Goal: Task Accomplishment & Management: Complete application form

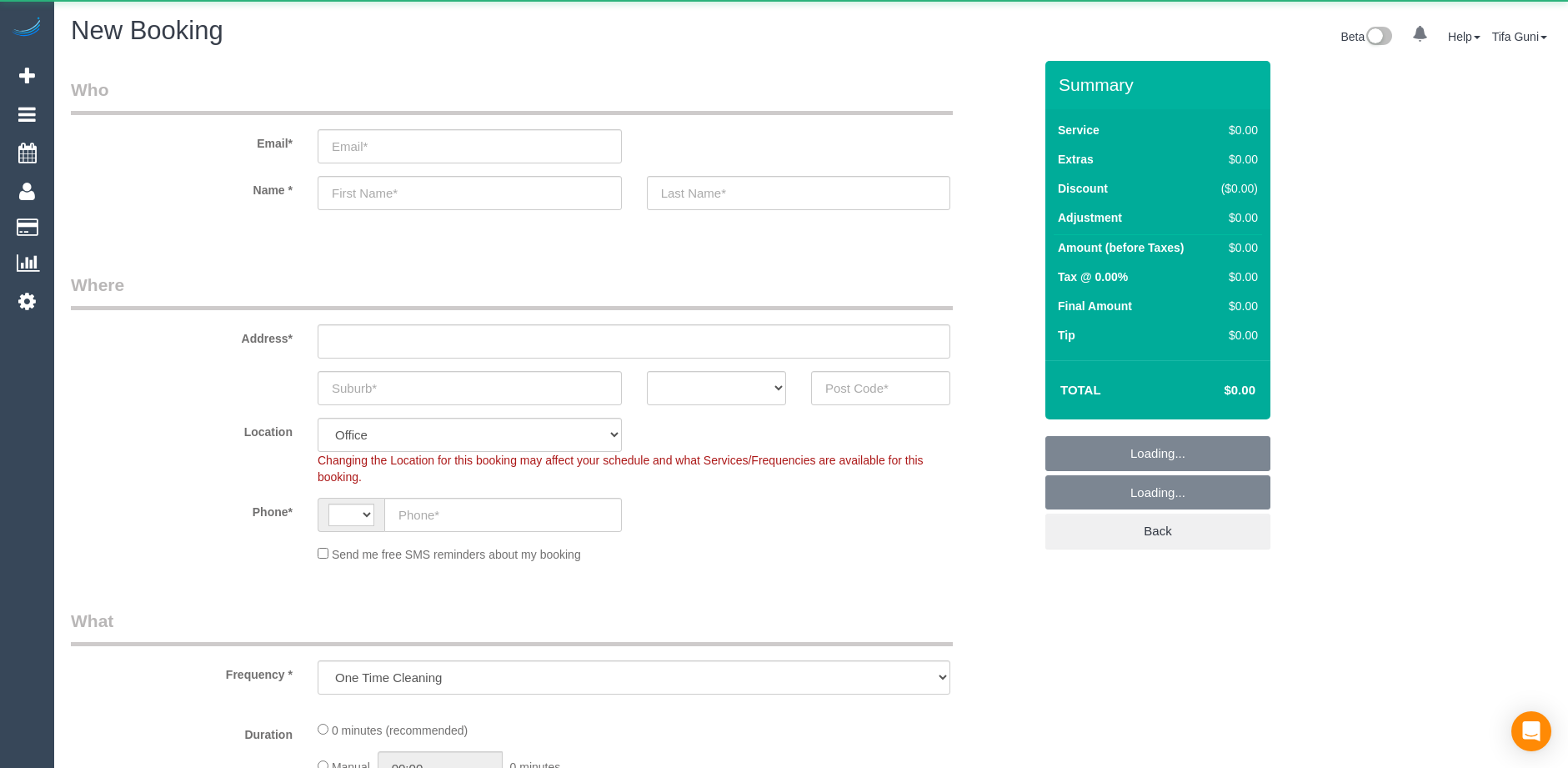
select select "object:578"
select select "string:AU"
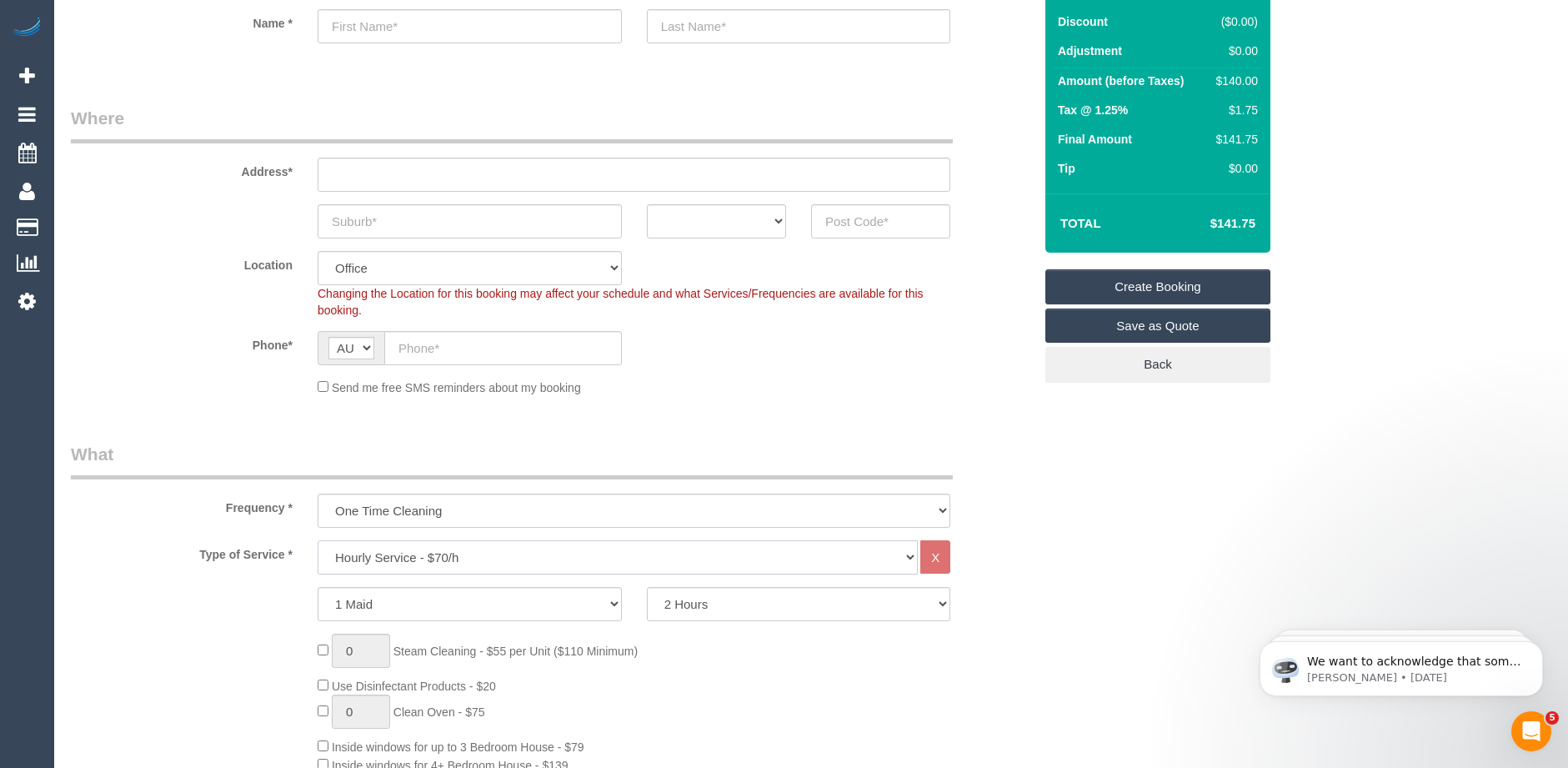
click at [427, 556] on select "Hourly Service - $70/h Hourly Service - $65/h Hourly Service - $60/h Hourly Ser…" at bounding box center [618, 557] width 600 height 34
select select "212"
click at [318, 540] on select "Hourly Service - $70/h Hourly Service - $65/h Hourly Service - $60/h Hourly Ser…" at bounding box center [618, 557] width 600 height 34
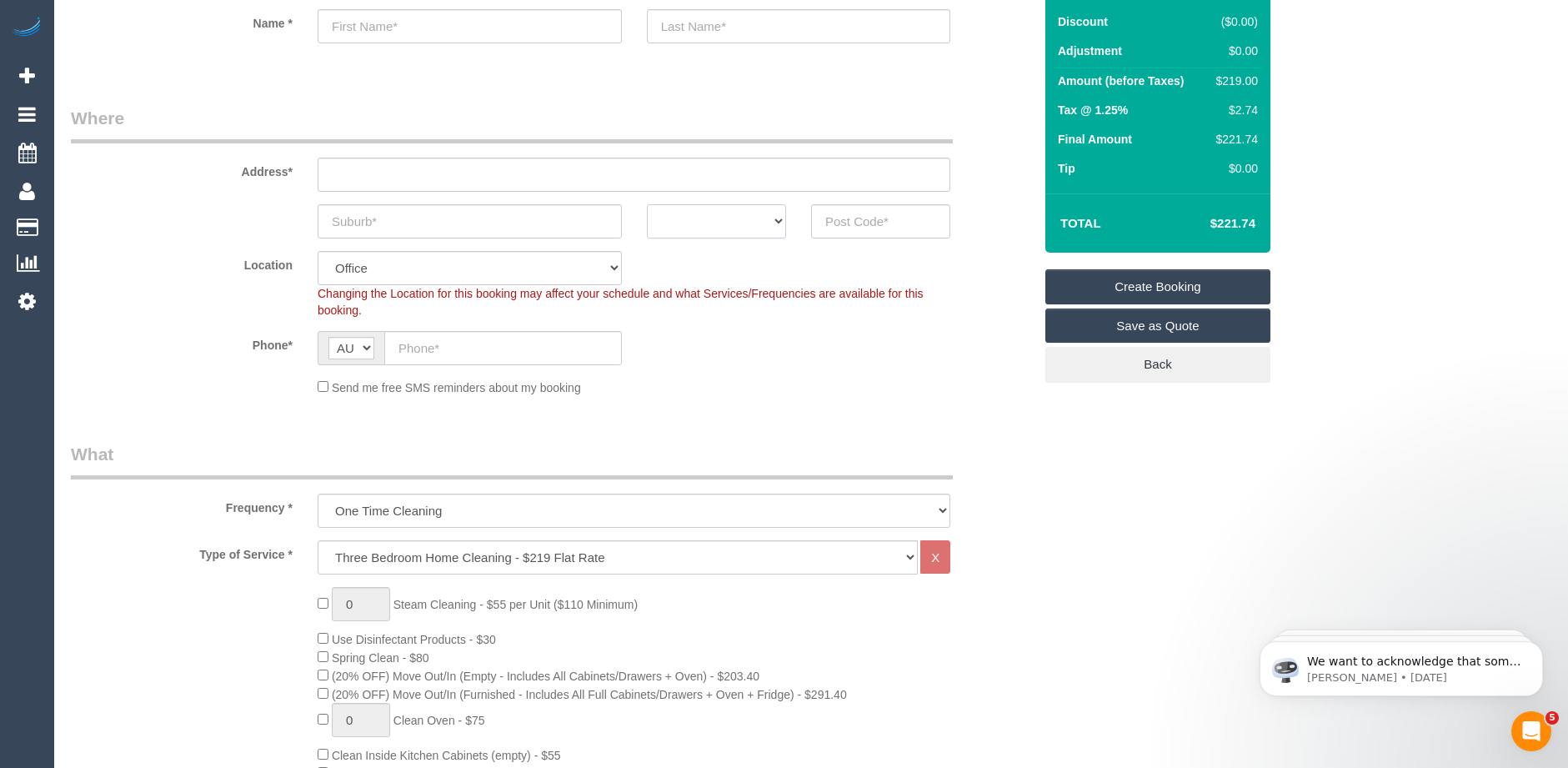
click at [765, 227] on select "ACT [GEOGRAPHIC_DATA] NT [GEOGRAPHIC_DATA] SA TAS [GEOGRAPHIC_DATA] [GEOGRAPHIC…" at bounding box center [717, 221] width 139 height 34
select select "VIC"
click at [647, 204] on select "ACT [GEOGRAPHIC_DATA] NT [GEOGRAPHIC_DATA] SA TAS [GEOGRAPHIC_DATA] [GEOGRAPHIC…" at bounding box center [717, 221] width 139 height 34
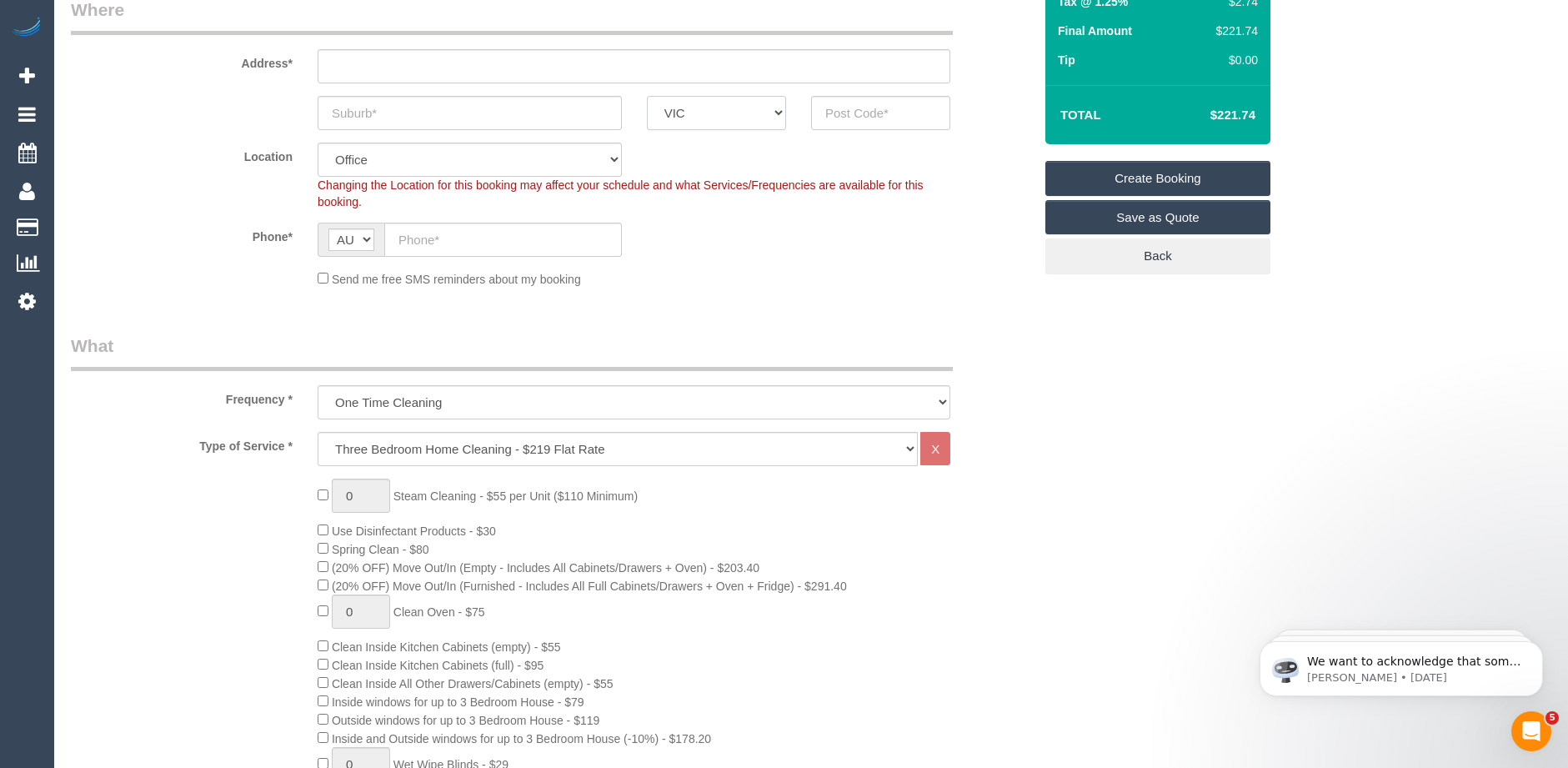
scroll to position [334, 0]
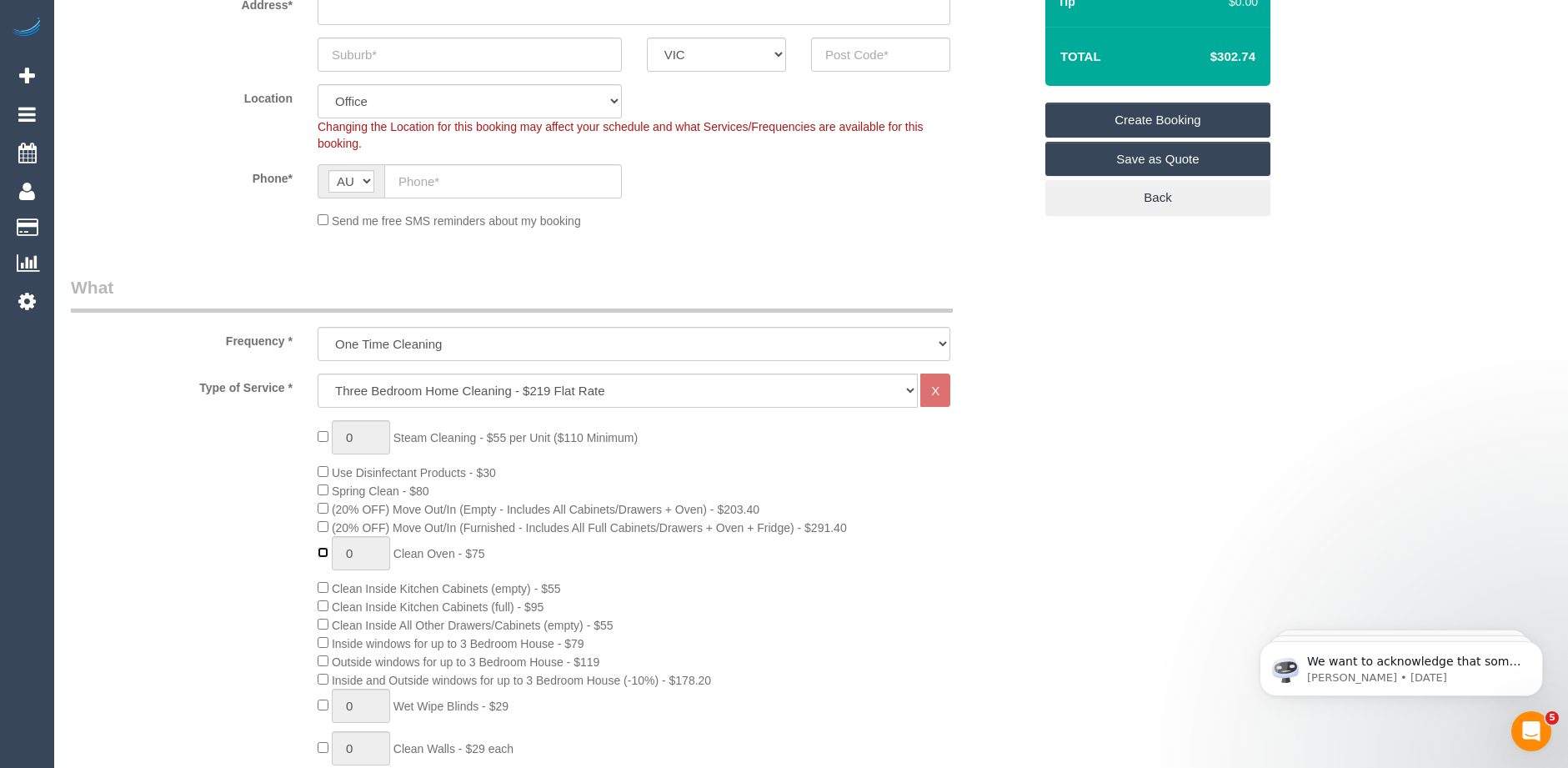
type input "1"
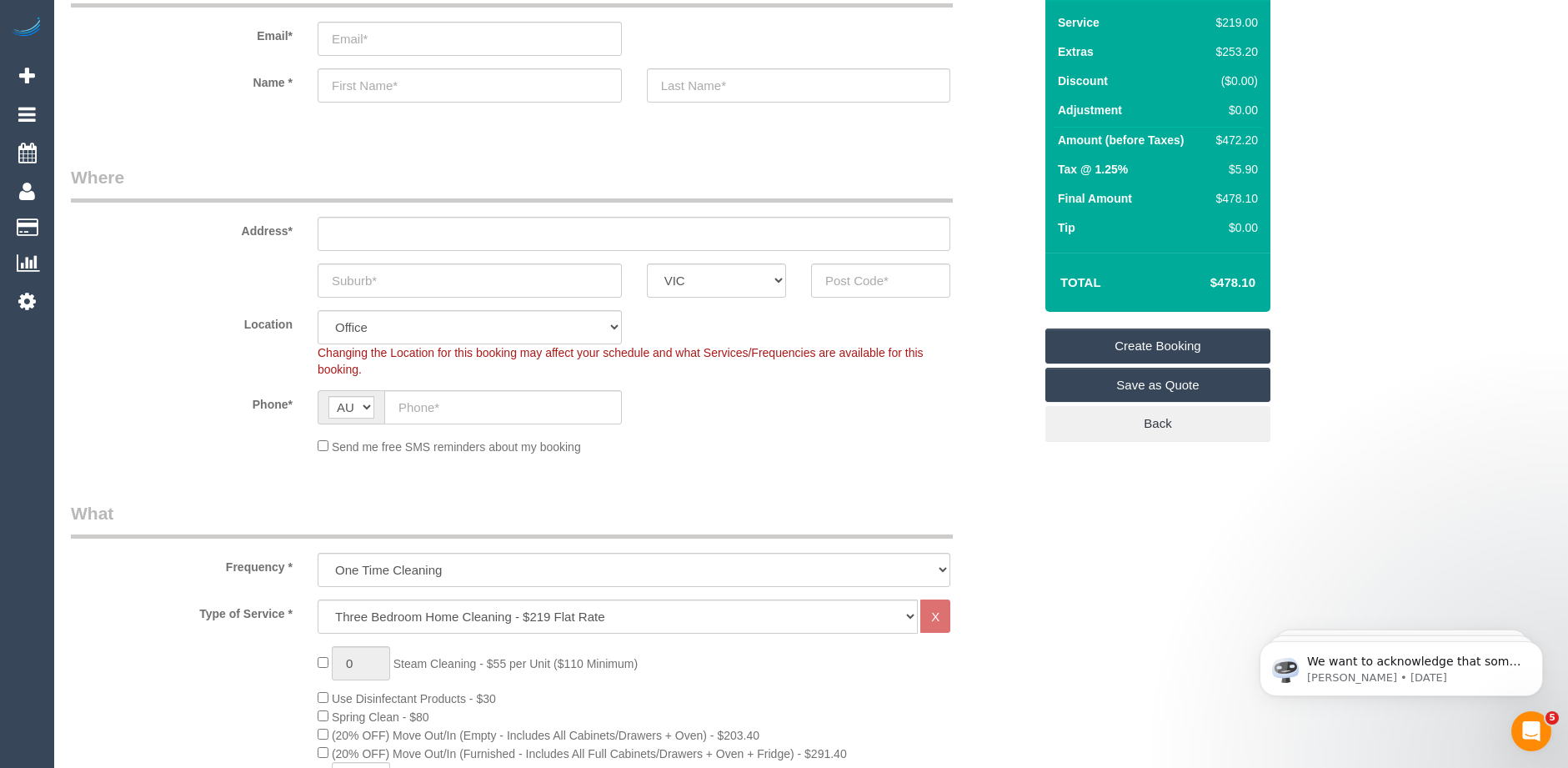
scroll to position [83, 0]
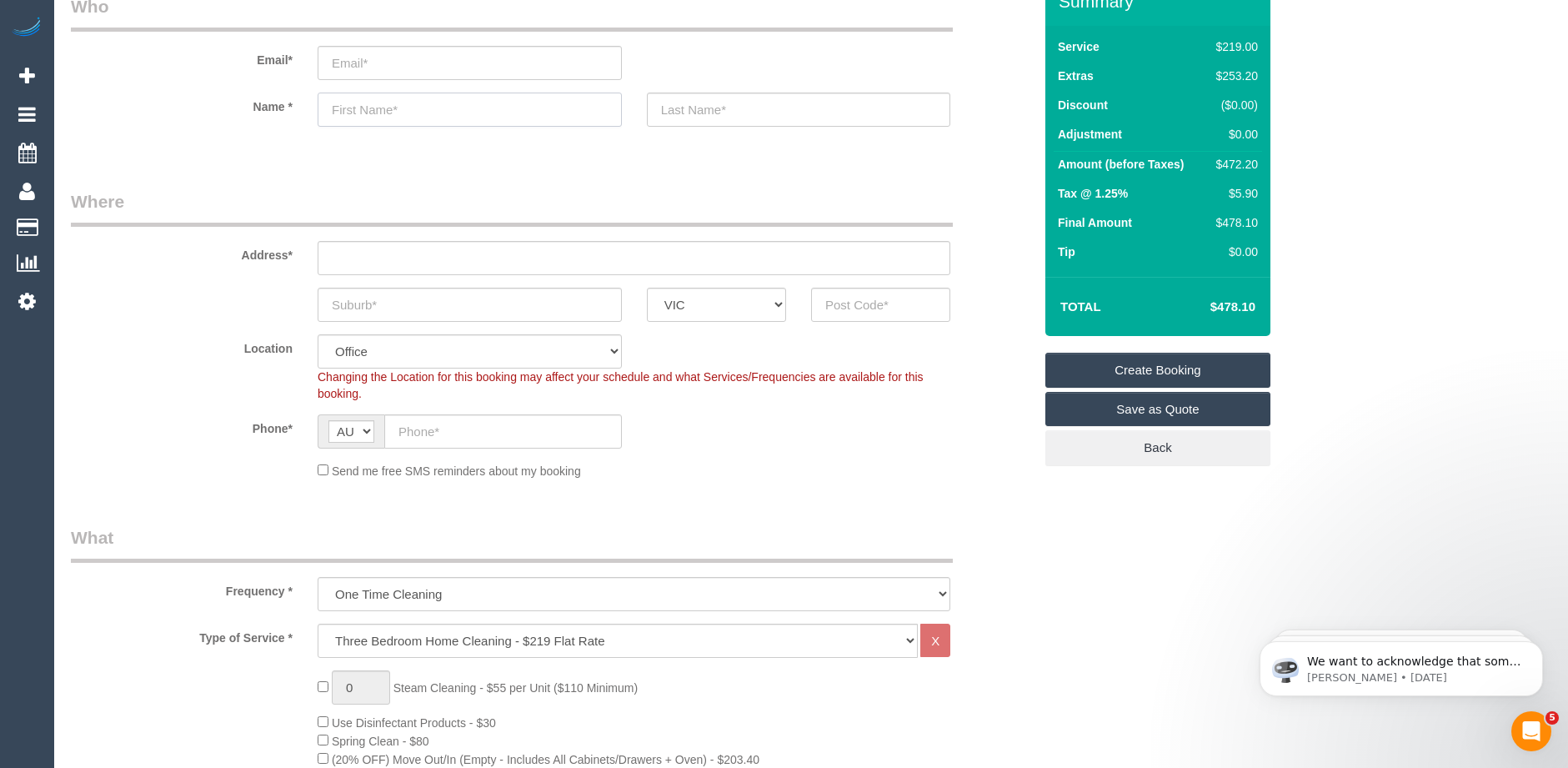
click at [351, 109] on input "text" at bounding box center [470, 109] width 304 height 34
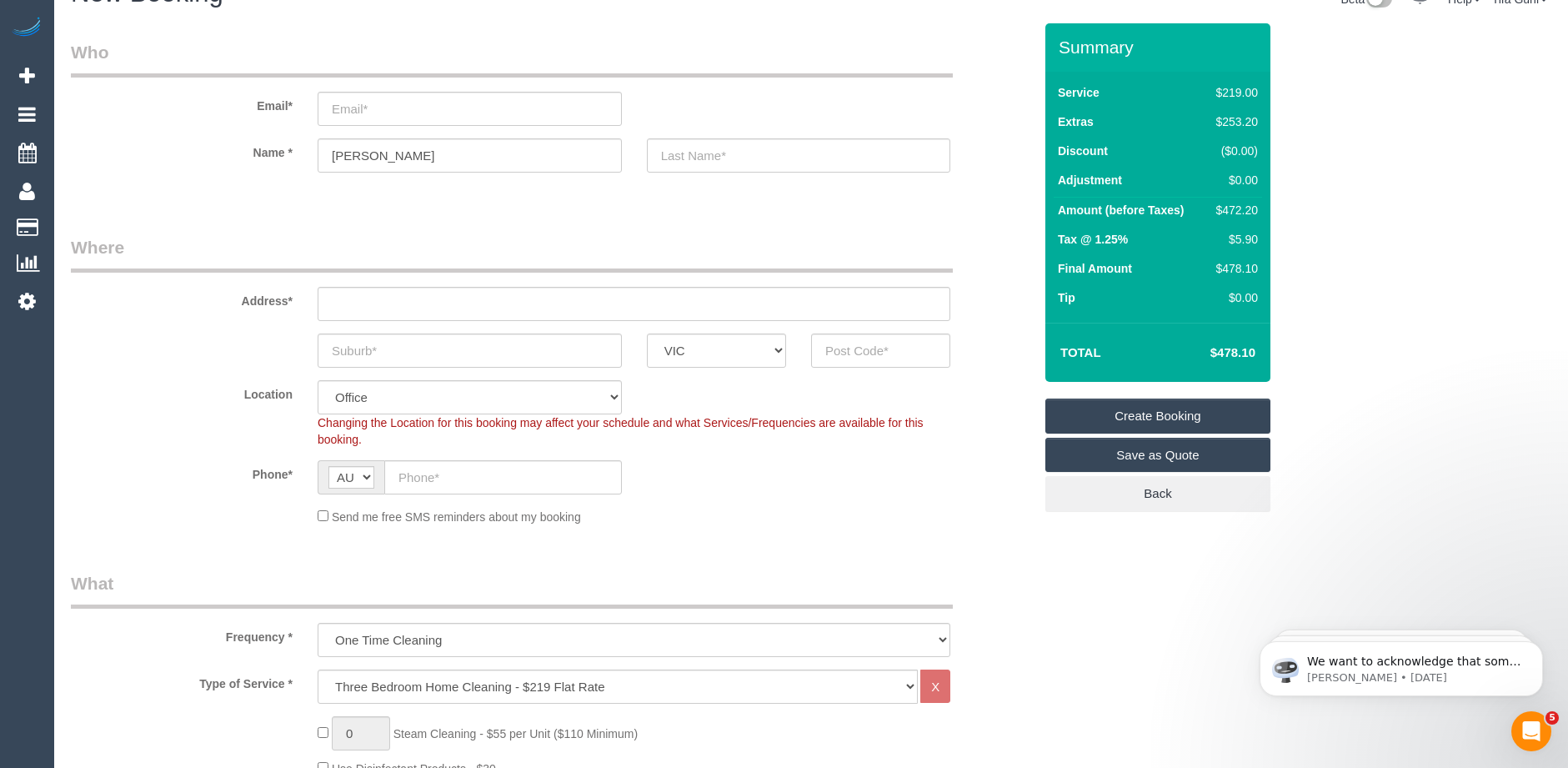
scroll to position [0, 0]
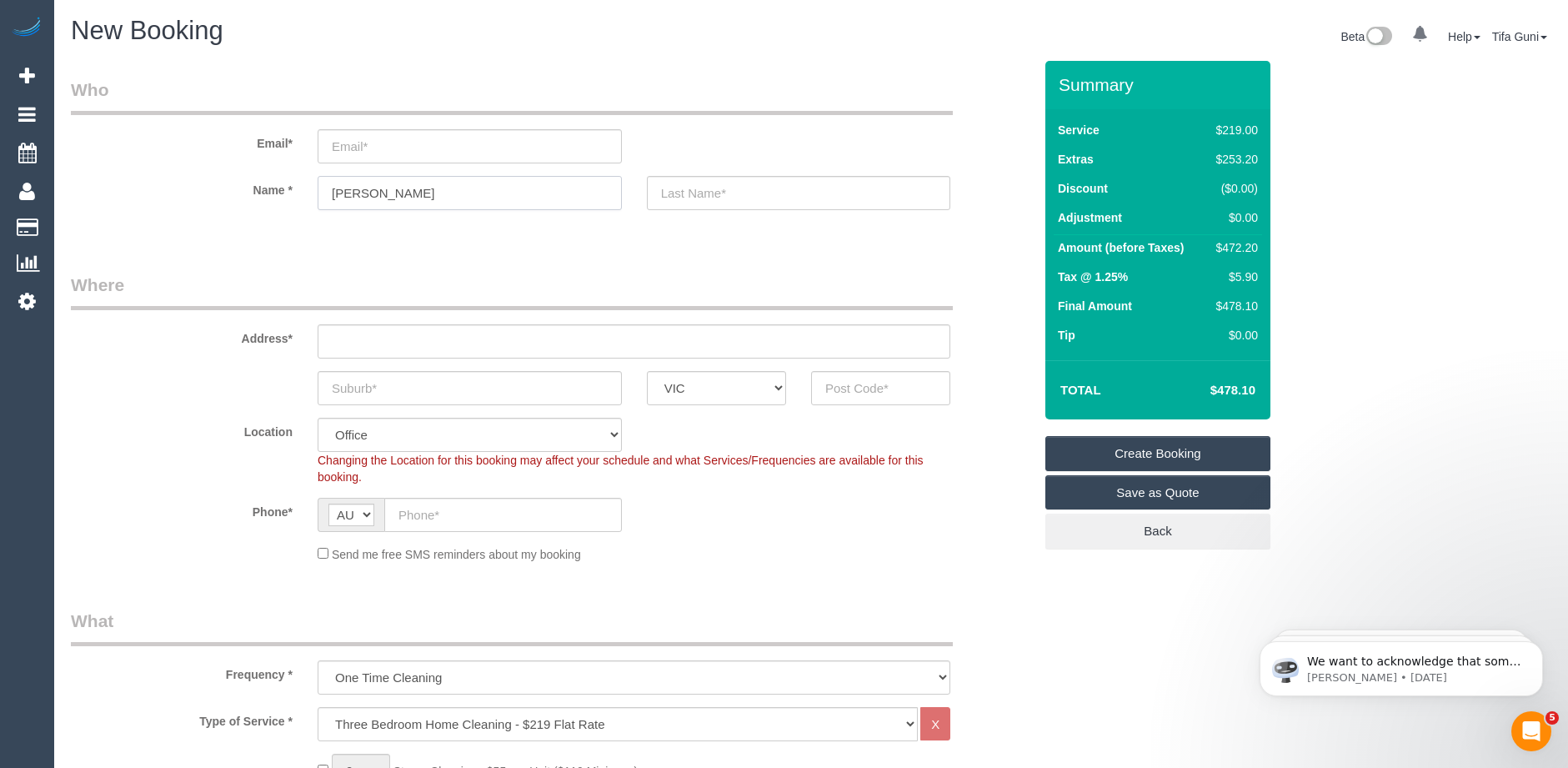
click at [380, 185] on input "[PERSON_NAME]" at bounding box center [470, 192] width 304 height 34
type input "h"
click at [375, 384] on input "text" at bounding box center [470, 388] width 304 height 34
type input "roserve"
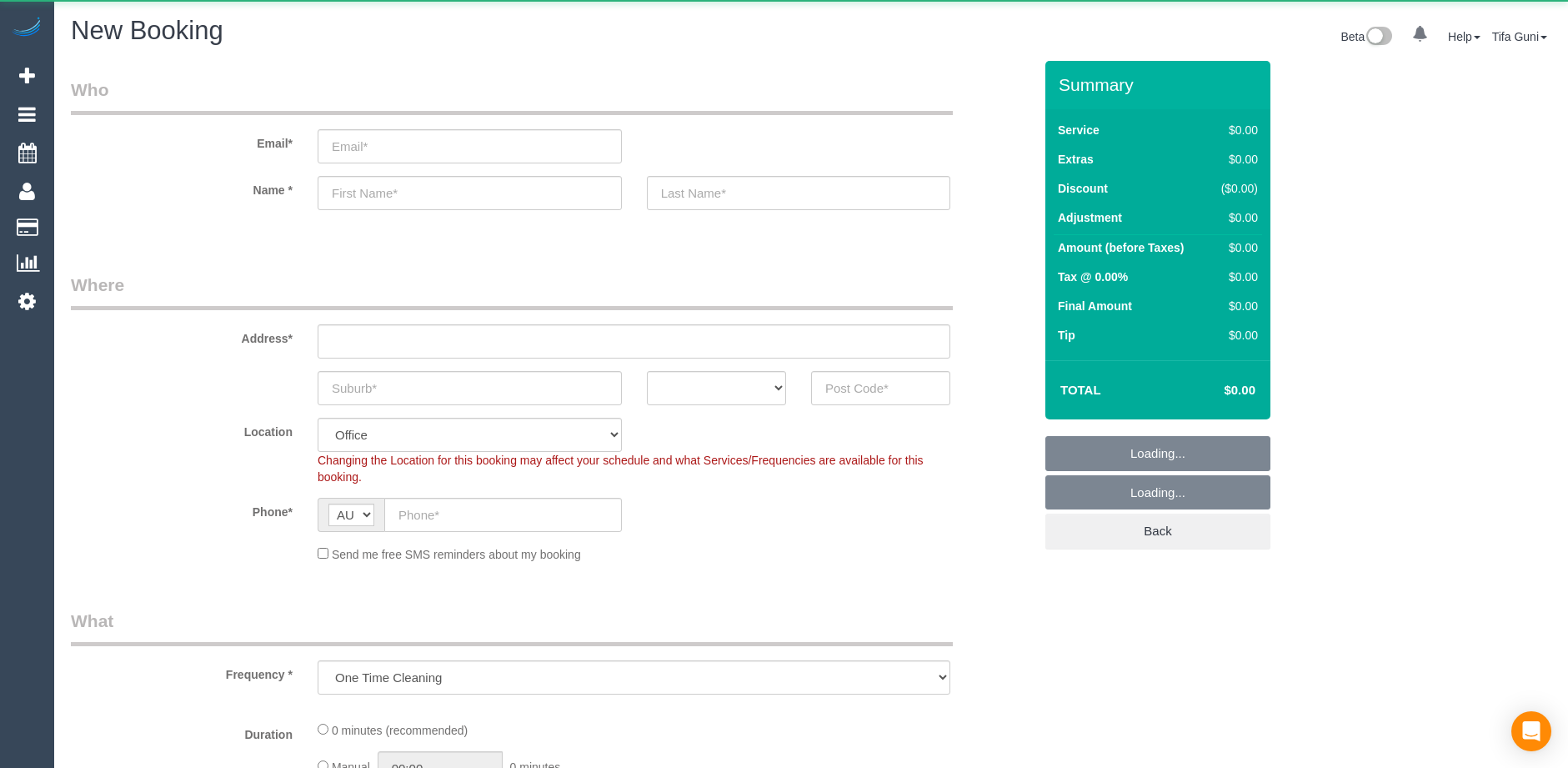
select select "object:825"
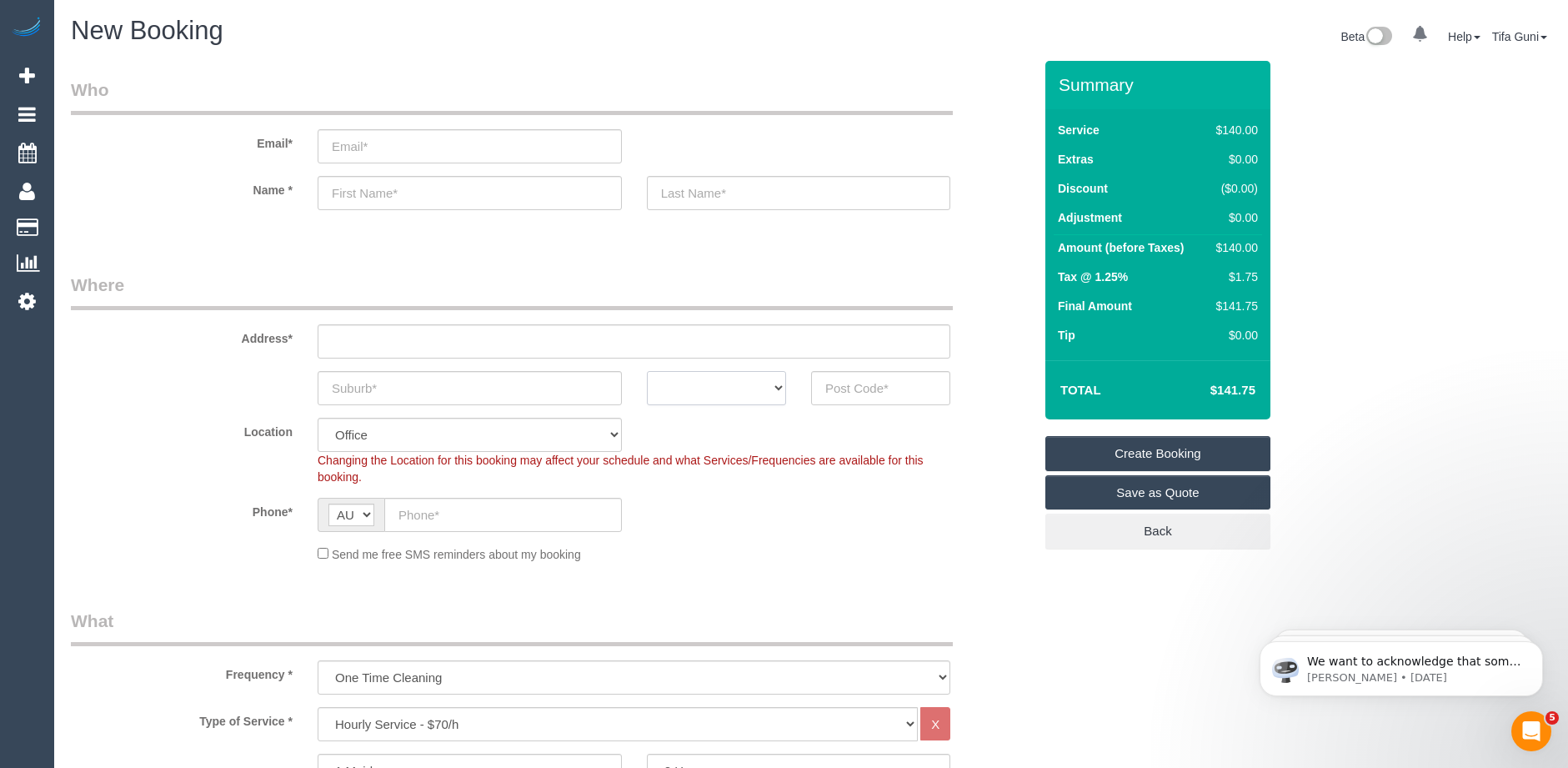
click at [760, 384] on select "ACT [GEOGRAPHIC_DATA] NT [GEOGRAPHIC_DATA] SA TAS [GEOGRAPHIC_DATA] [GEOGRAPHIC…" at bounding box center [717, 388] width 139 height 34
select select "VIC"
click at [647, 371] on select "ACT [GEOGRAPHIC_DATA] NT [GEOGRAPHIC_DATA] SA TAS [GEOGRAPHIC_DATA] [GEOGRAPHIC…" at bounding box center [717, 388] width 139 height 34
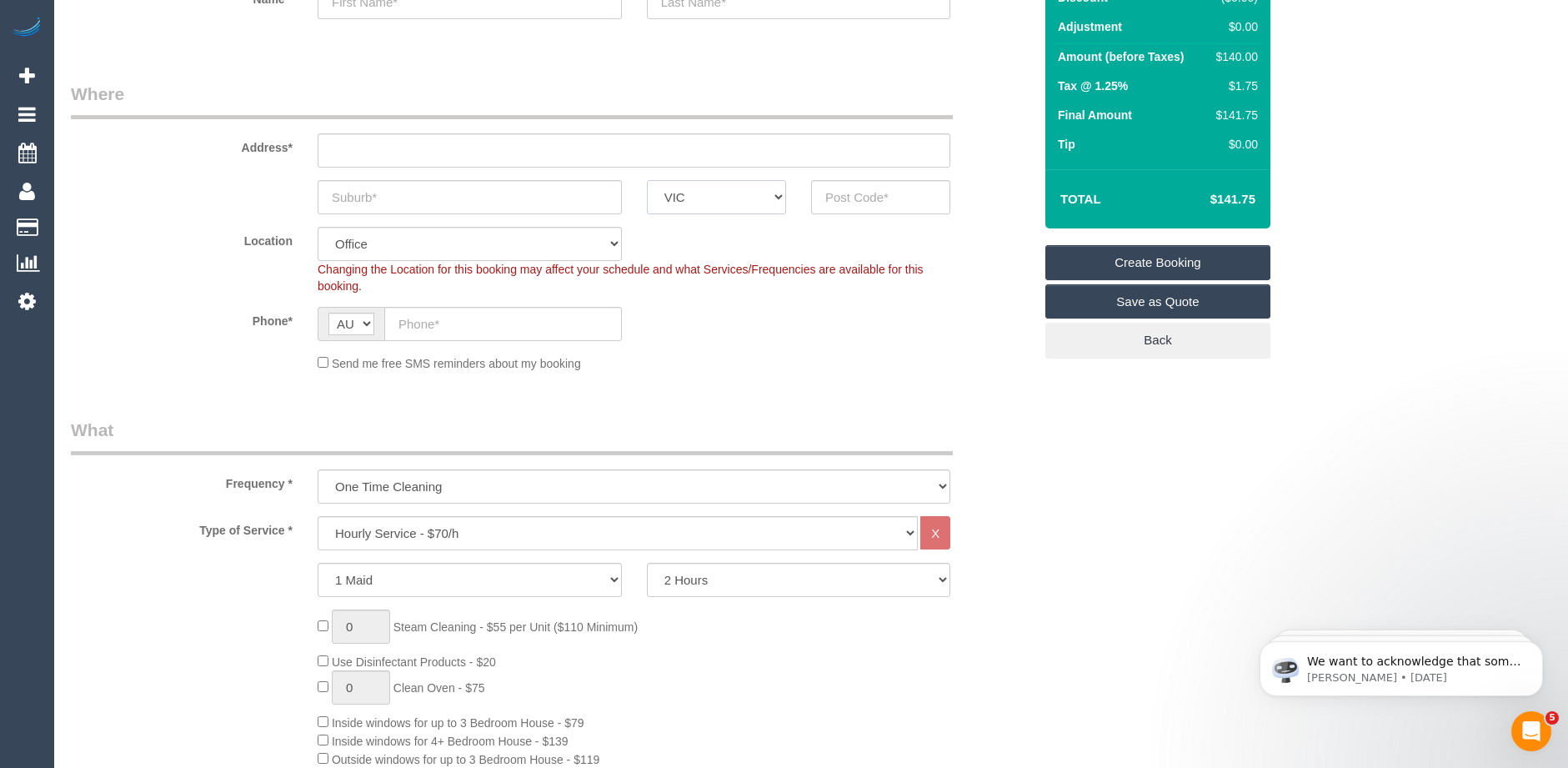
scroll to position [250, 0]
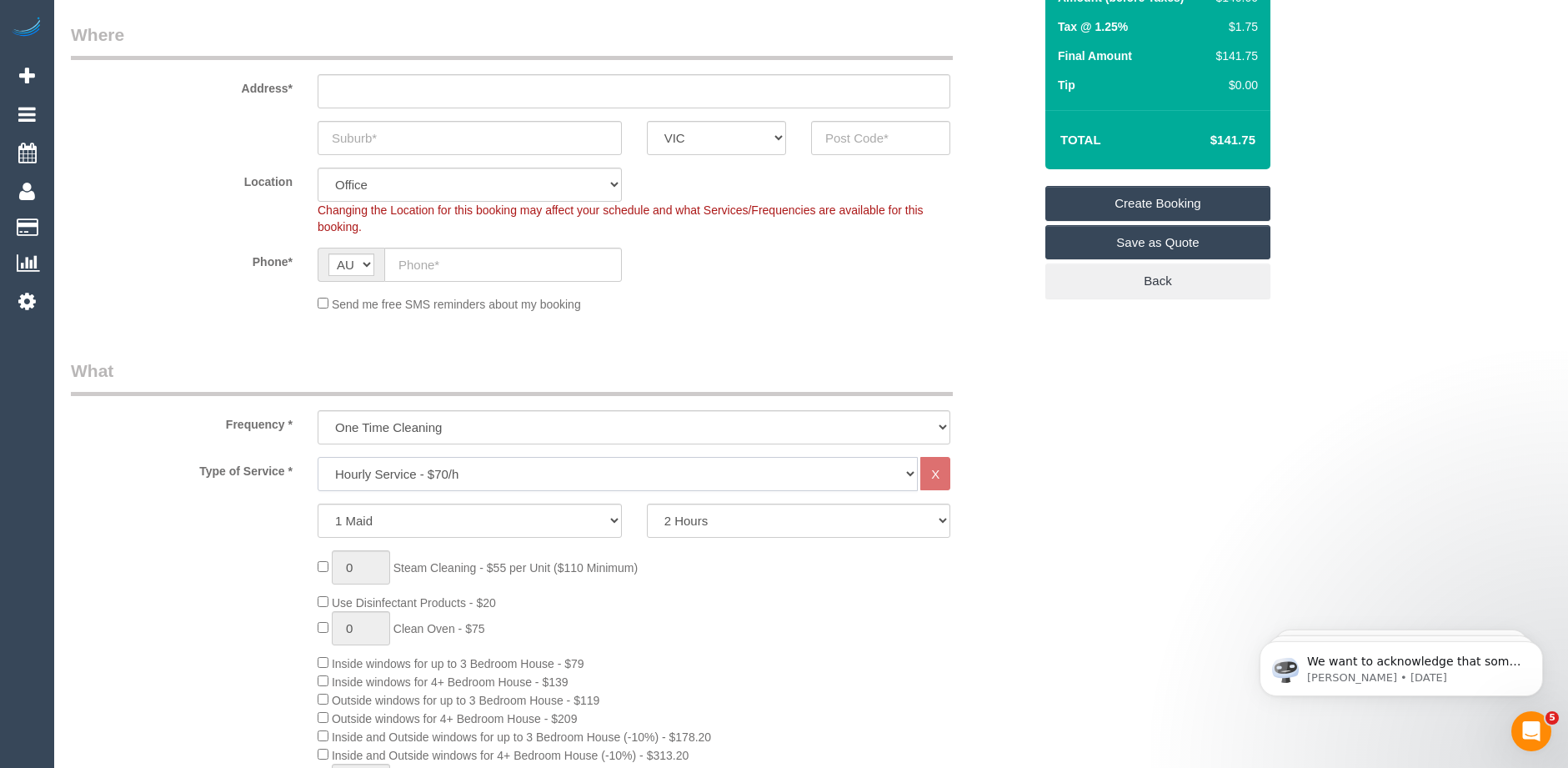
click at [493, 477] on select "Hourly Service - $70/h Hourly Service - $65/h Hourly Service - $60/h Hourly Ser…" at bounding box center [618, 473] width 600 height 34
select select "308"
click at [318, 457] on select "Hourly Service - $70/h Hourly Service - $65/h Hourly Service - $60/h Hourly Ser…" at bounding box center [618, 473] width 600 height 34
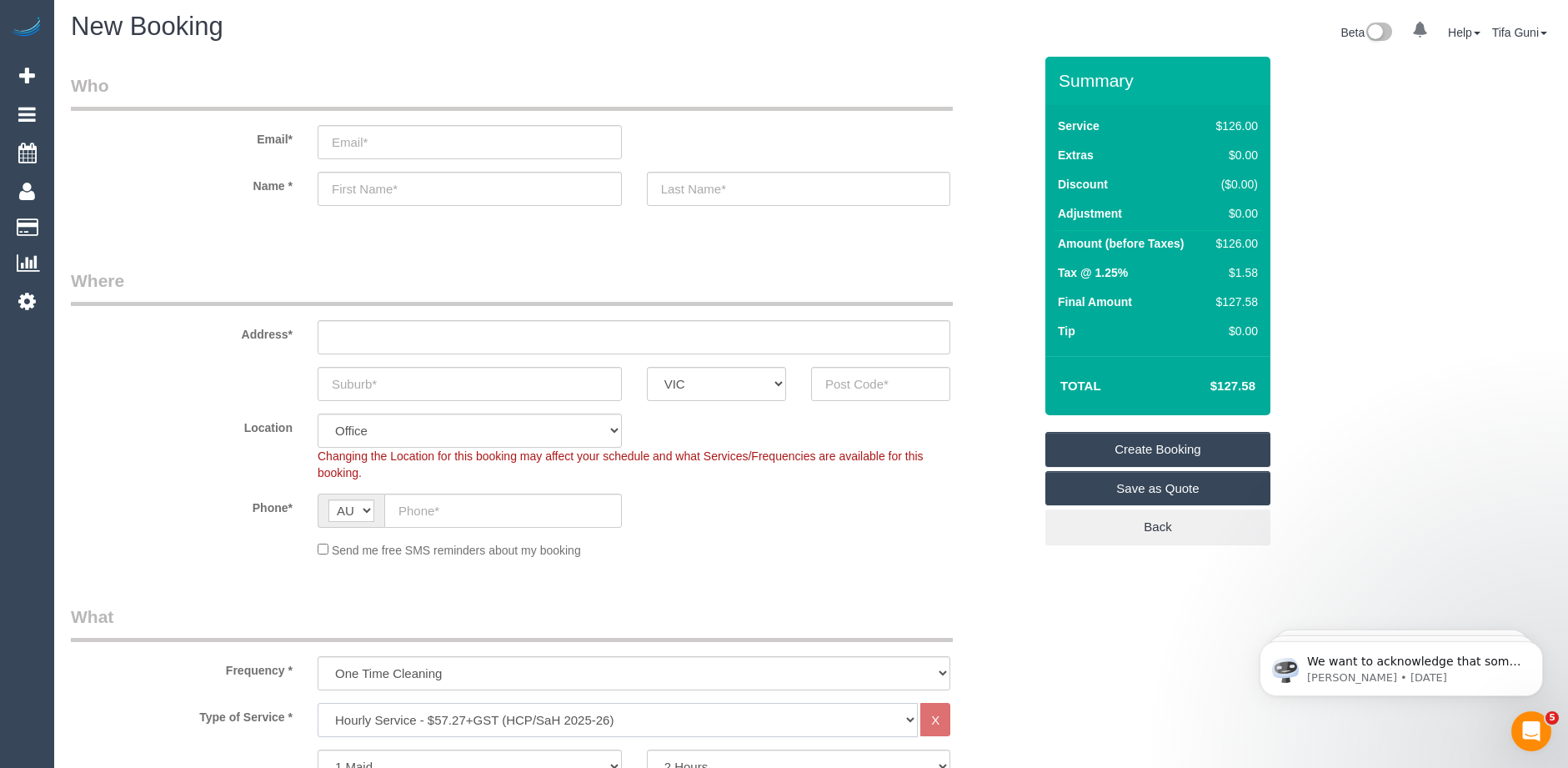
scroll to position [0, 0]
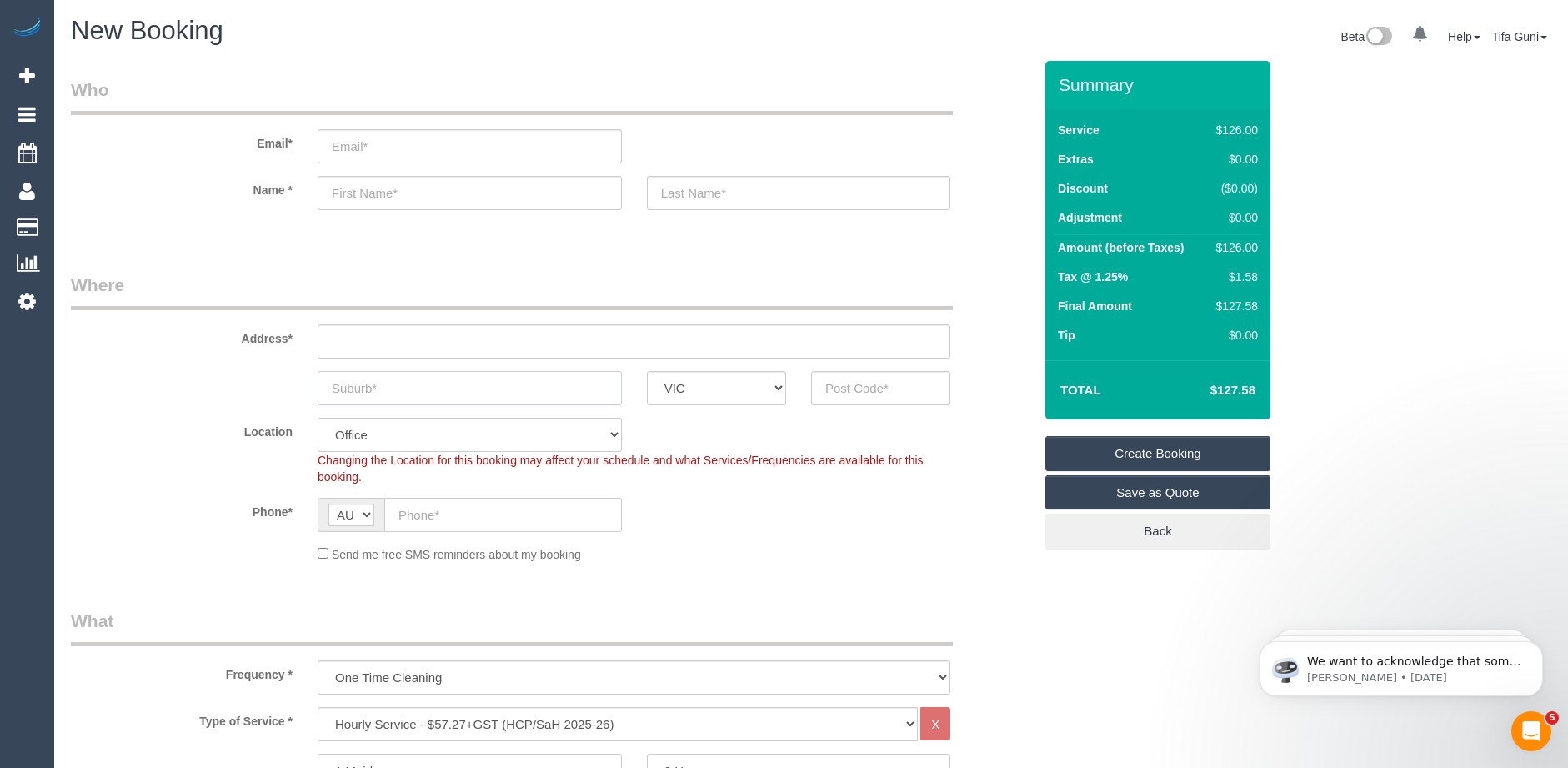
click at [358, 386] on input "text" at bounding box center [470, 388] width 304 height 34
drag, startPoint x: 358, startPoint y: 386, endPoint x: 344, endPoint y: 382, distance: 14.6
click at [344, 382] on input "text" at bounding box center [470, 388] width 304 height 34
click at [384, 137] on input "email" at bounding box center [470, 146] width 304 height 34
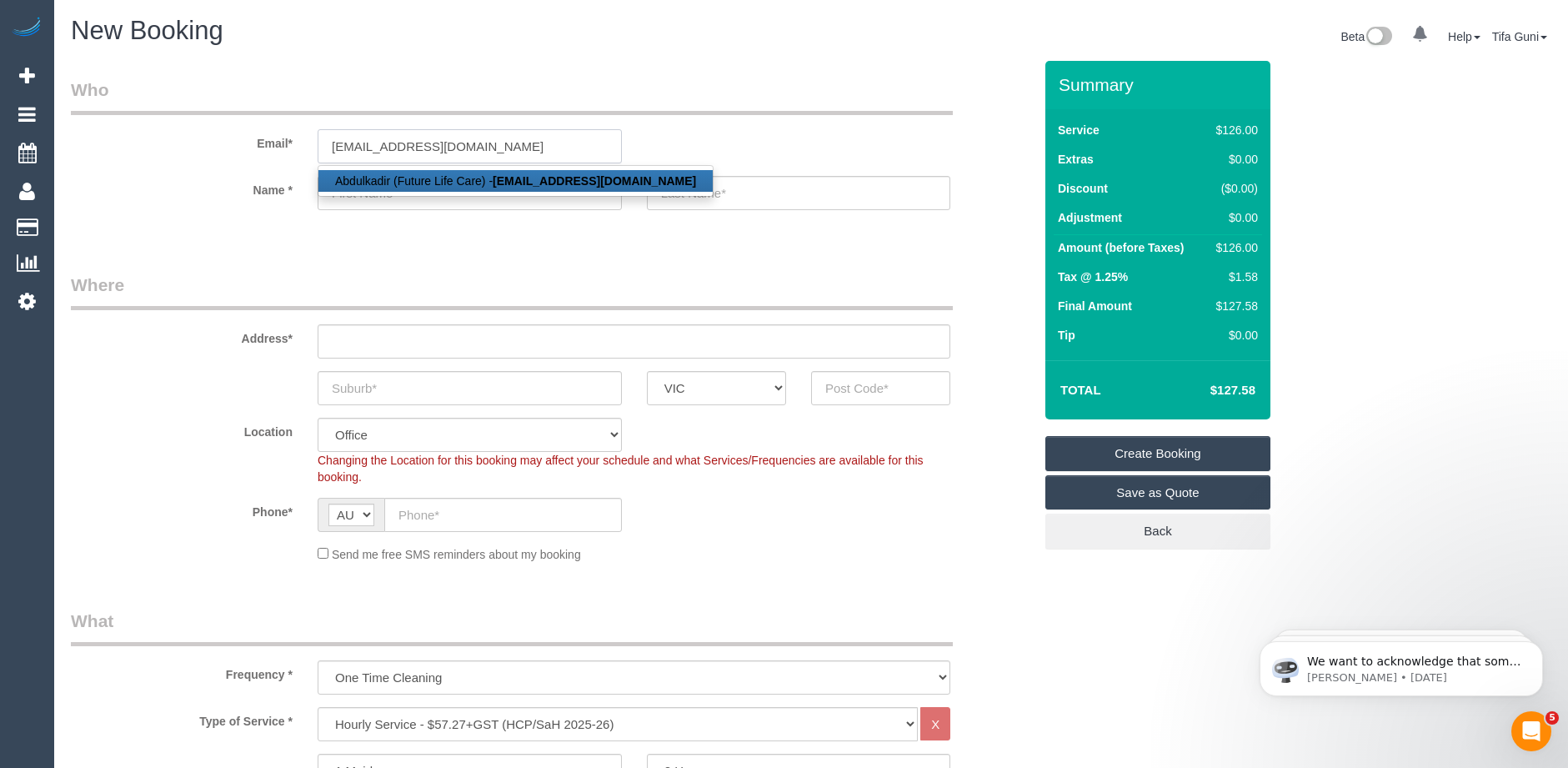
type input "[EMAIL_ADDRESS][DOMAIN_NAME]"
click at [434, 235] on fieldset "Who Email* [EMAIL_ADDRESS][DOMAIN_NAME] Abdulkadir (Future Life Care) - [EMAIL_…" at bounding box center [552, 158] width 962 height 162
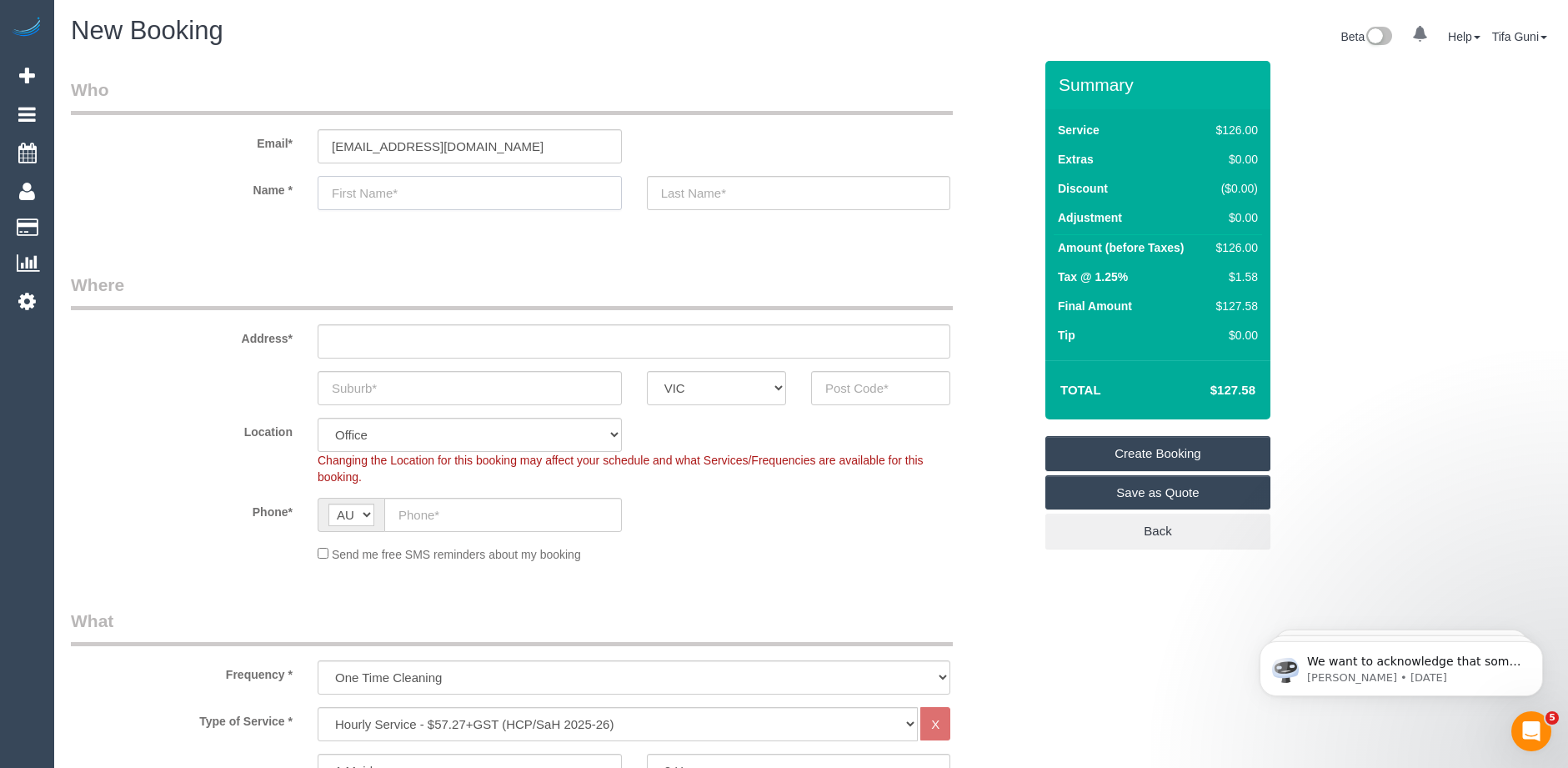
click at [395, 192] on input "text" at bounding box center [470, 192] width 304 height 34
type input "M"
type input "Selma"
drag, startPoint x: 526, startPoint y: 152, endPoint x: 262, endPoint y: 127, distance: 265.2
click at [262, 127] on div "Email* [EMAIL_ADDRESS][DOMAIN_NAME]" at bounding box center [551, 120] width 987 height 85
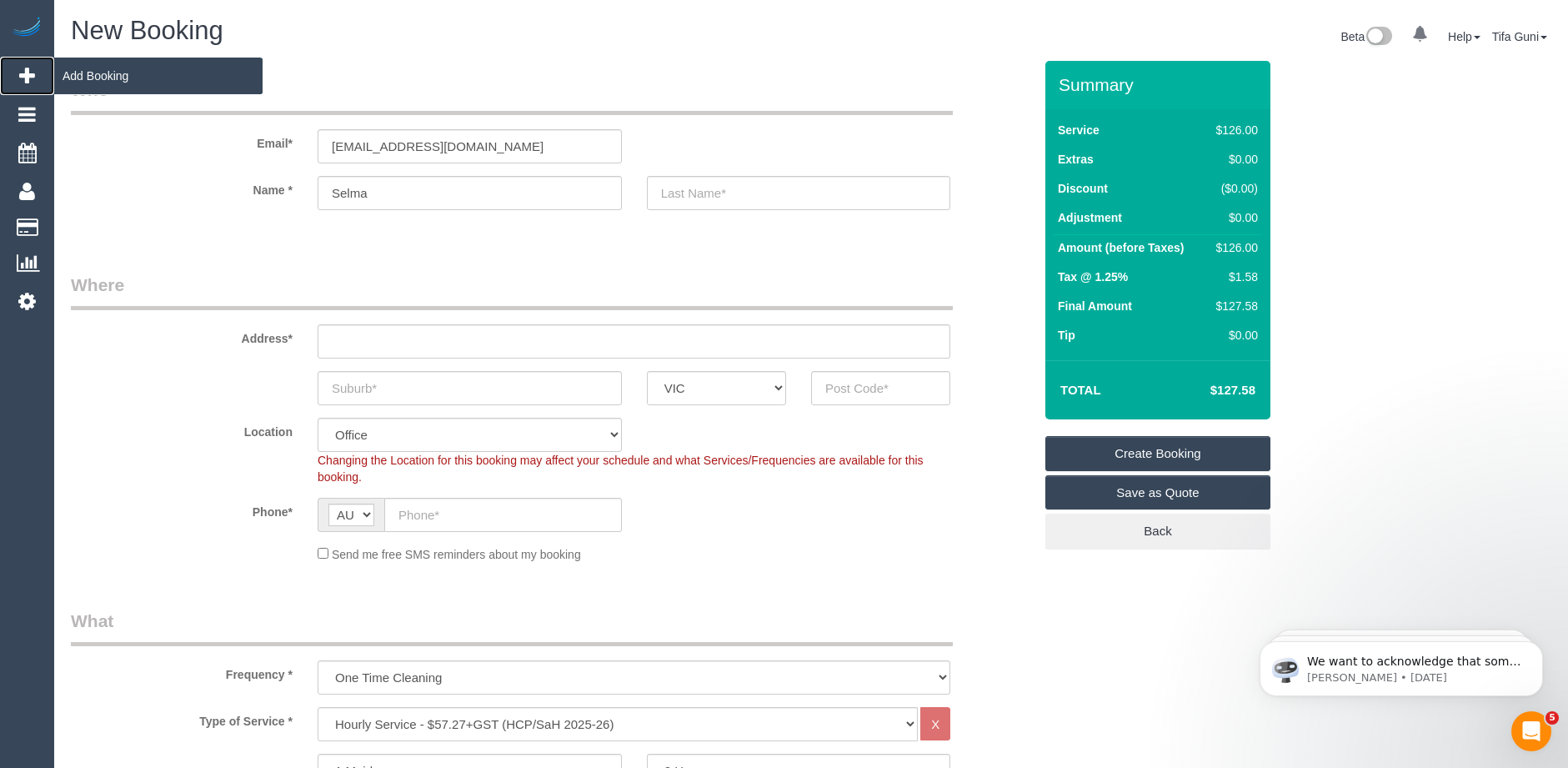
click at [79, 79] on span "Add Booking" at bounding box center [158, 76] width 208 height 38
